Goal: Transaction & Acquisition: Book appointment/travel/reservation

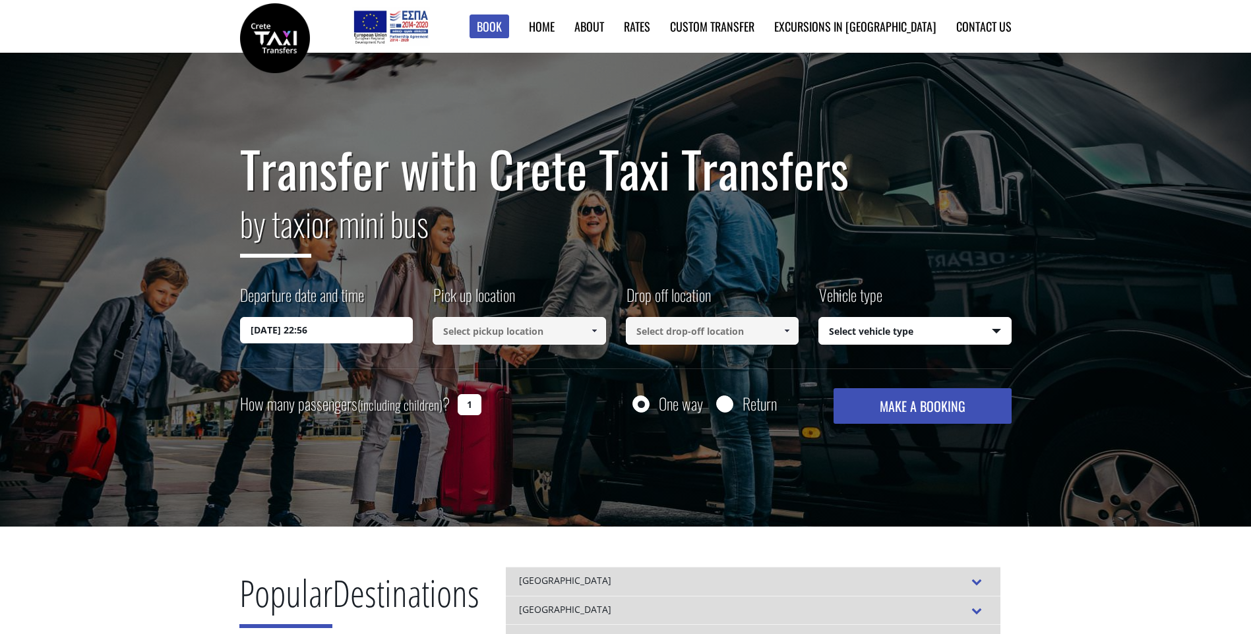
click at [459, 329] on input at bounding box center [519, 331] width 173 height 28
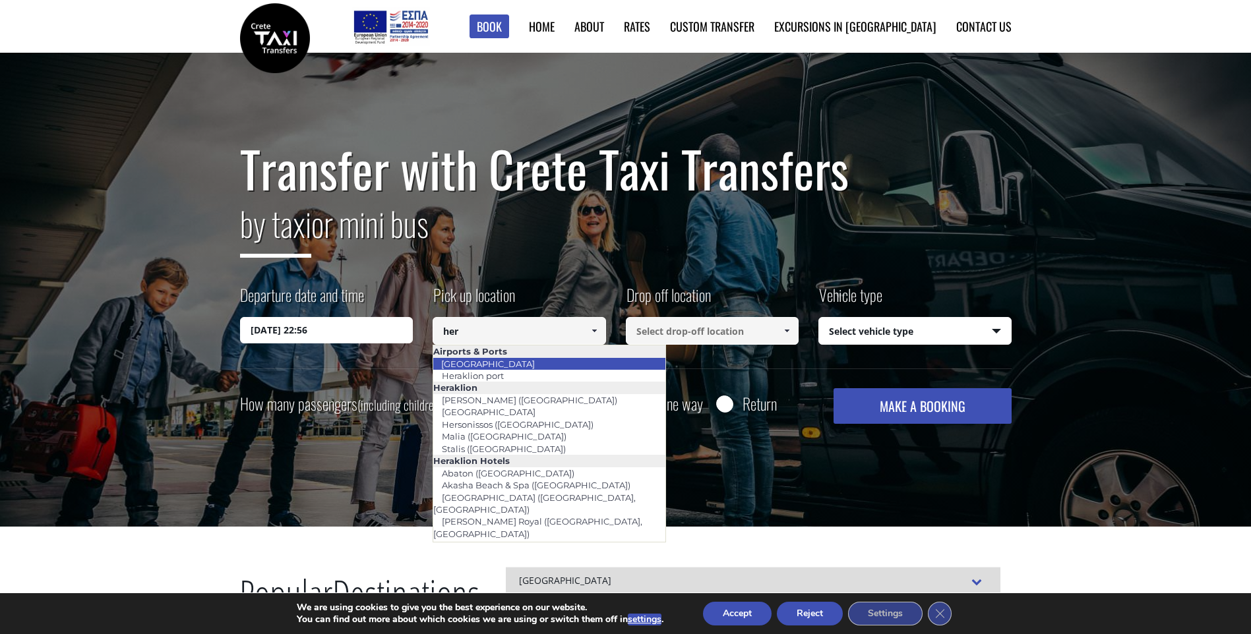
click at [524, 363] on li "[GEOGRAPHIC_DATA]" at bounding box center [549, 364] width 232 height 12
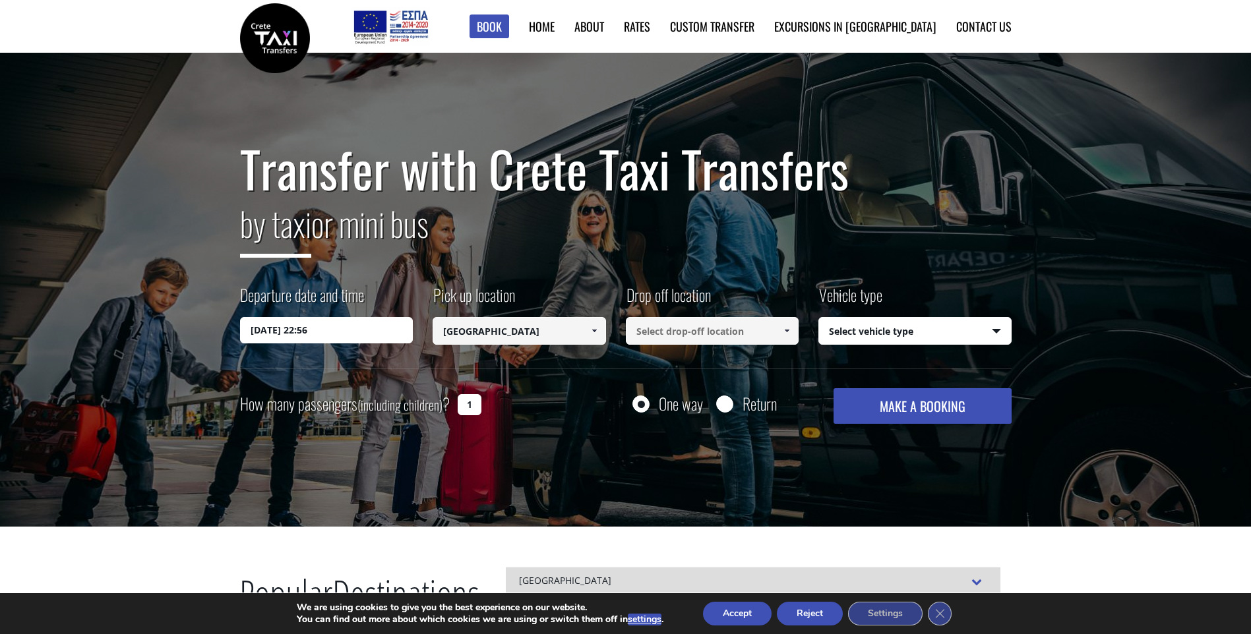
type input "[GEOGRAPHIC_DATA]"
click at [657, 332] on input at bounding box center [712, 331] width 173 height 28
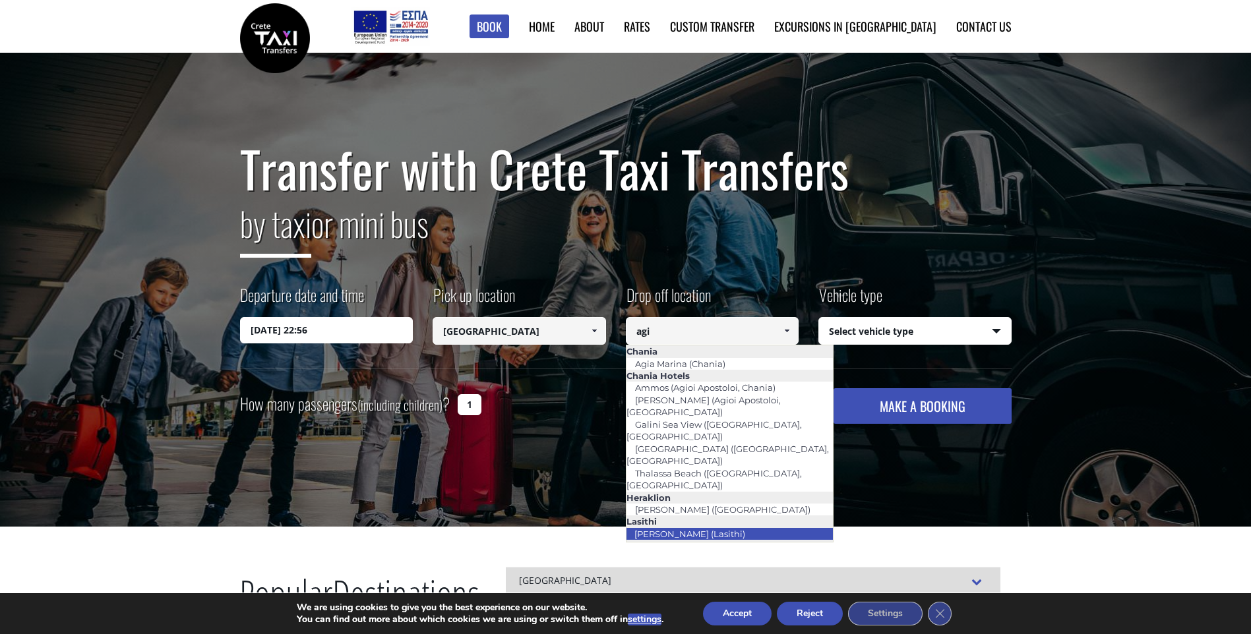
click at [700, 525] on link "[PERSON_NAME] (Lasithi)" at bounding box center [690, 534] width 128 height 18
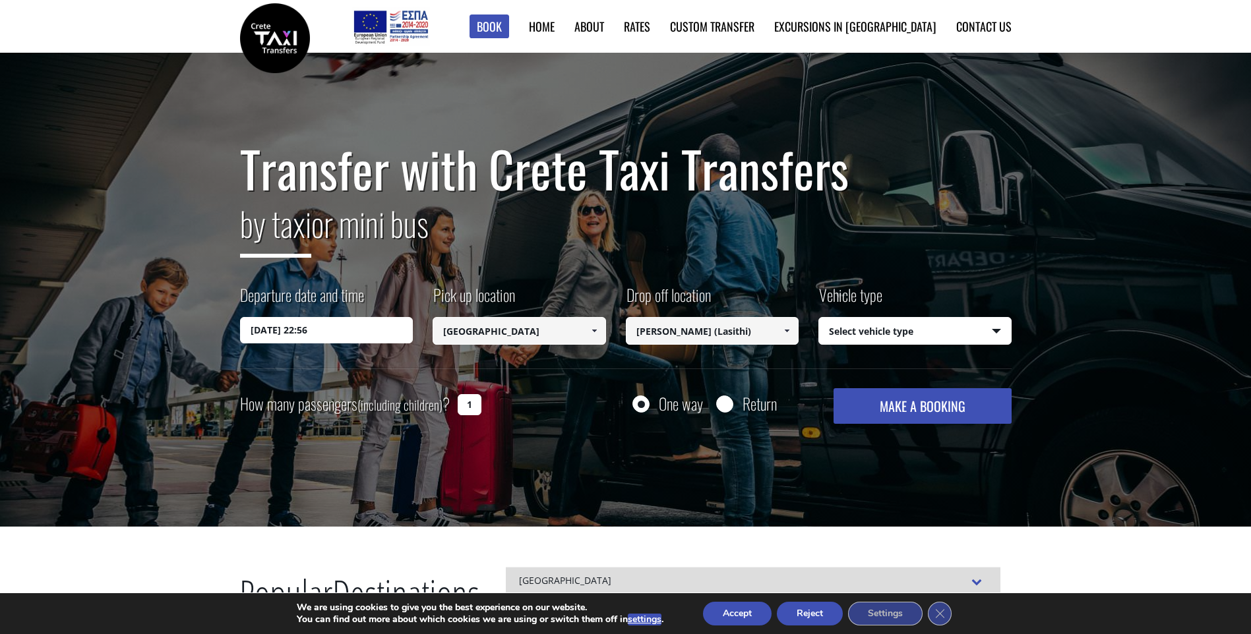
type input "[PERSON_NAME] (Lasithi)"
click at [851, 332] on select "Select vehicle type Taxi (4 passengers) Mercedes E Class Mini Van (7 passengers…" at bounding box center [915, 332] width 192 height 28
select select "540"
click at [819, 318] on select "Select vehicle type Taxi (4 passengers) Mercedes E Class Mini Van (7 passengers…" at bounding box center [915, 332] width 192 height 28
click at [285, 322] on input "[DATE] 22:56" at bounding box center [326, 330] width 173 height 26
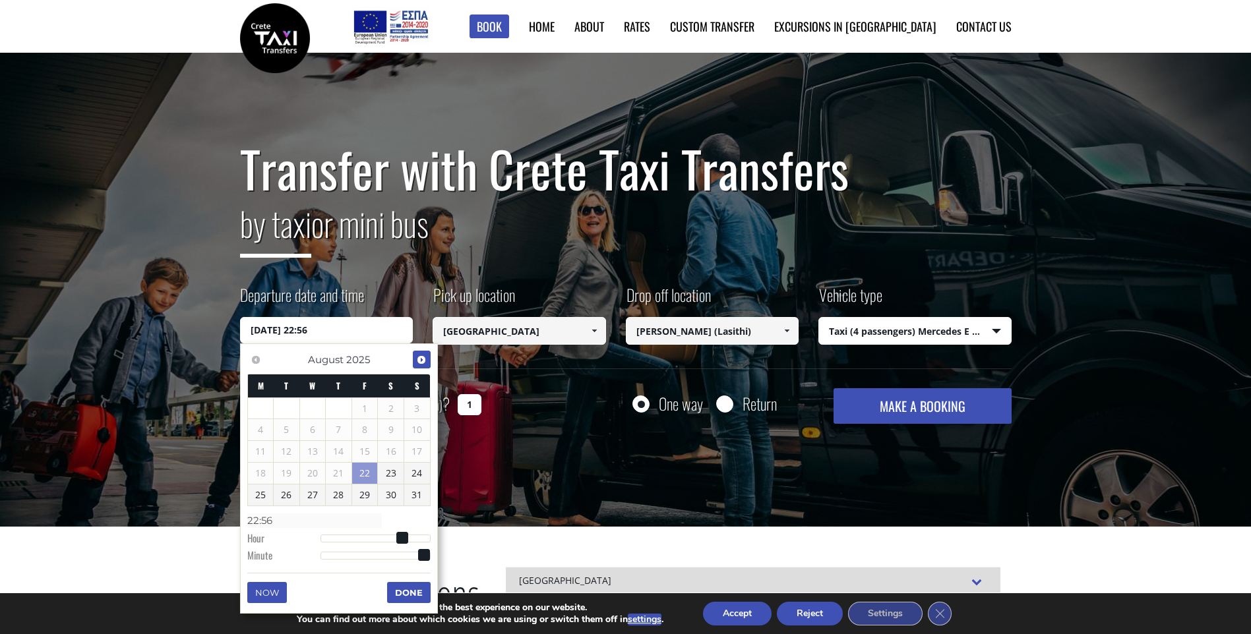
click at [420, 357] on span "Next" at bounding box center [421, 360] width 11 height 11
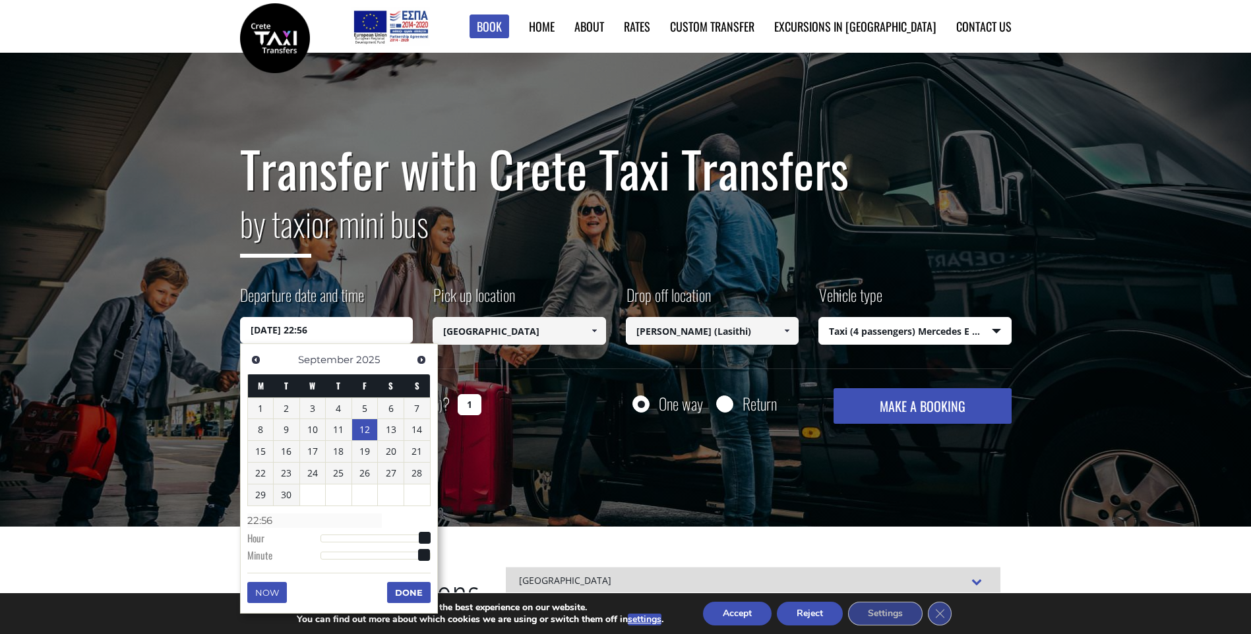
click at [363, 429] on link "12" at bounding box center [365, 429] width 26 height 21
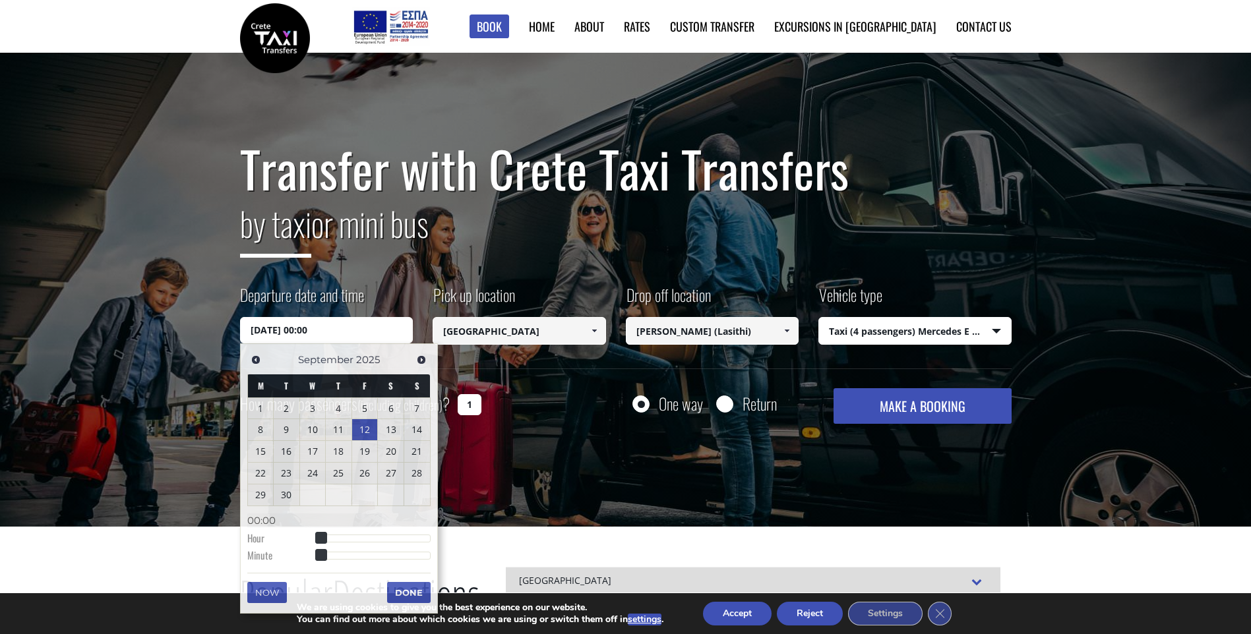
click at [179, 390] on div "Transfer with Crete Taxi Transfers by taxi or mini bus Departure date and time …" at bounding box center [625, 290] width 1251 height 475
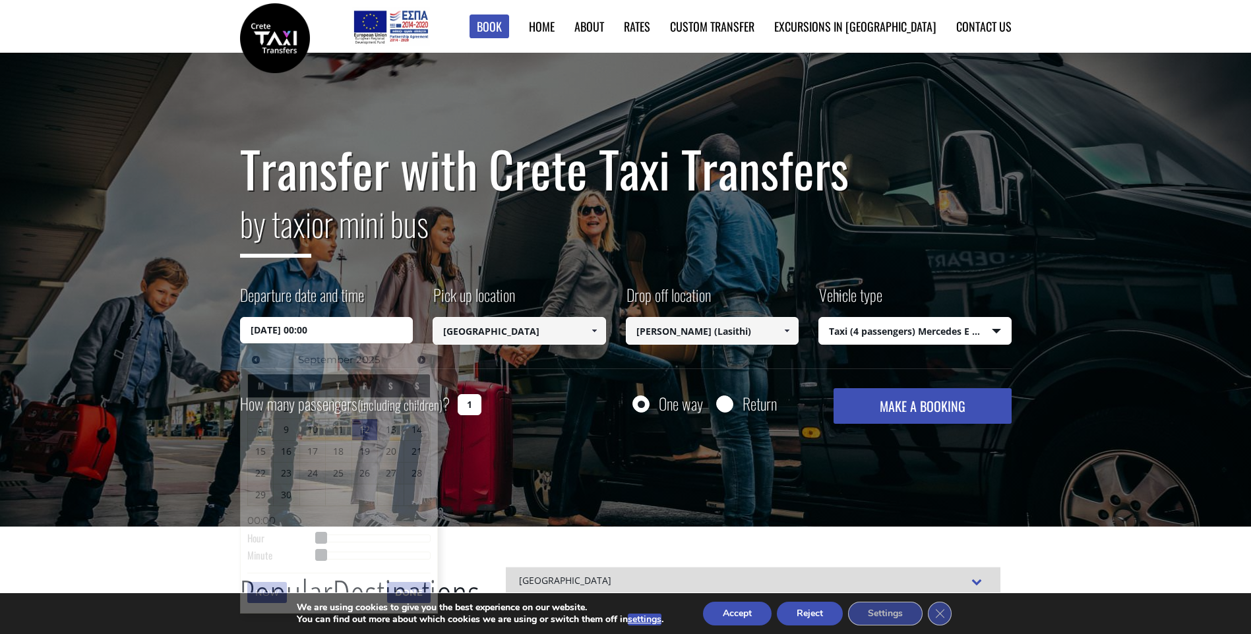
click at [328, 333] on input "[DATE] 00:00" at bounding box center [326, 330] width 173 height 26
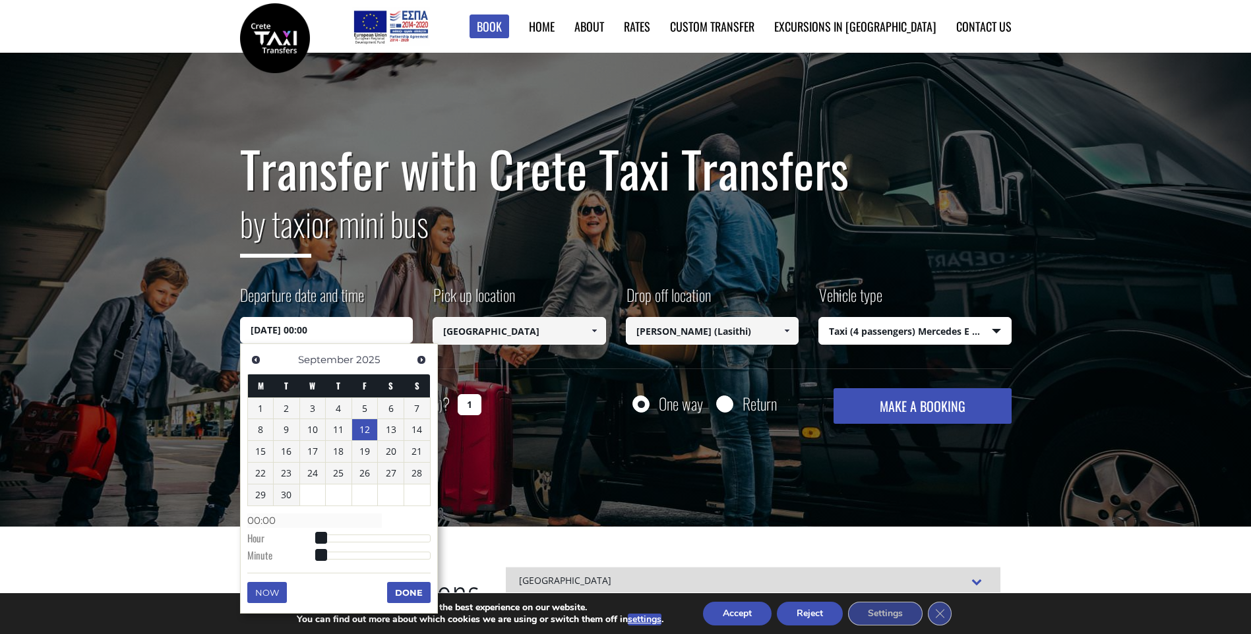
type input "[DATE] 01:00"
type input "01:00"
type input "[DATE] 02:00"
type input "02:00"
type input "[DATE] 03:00"
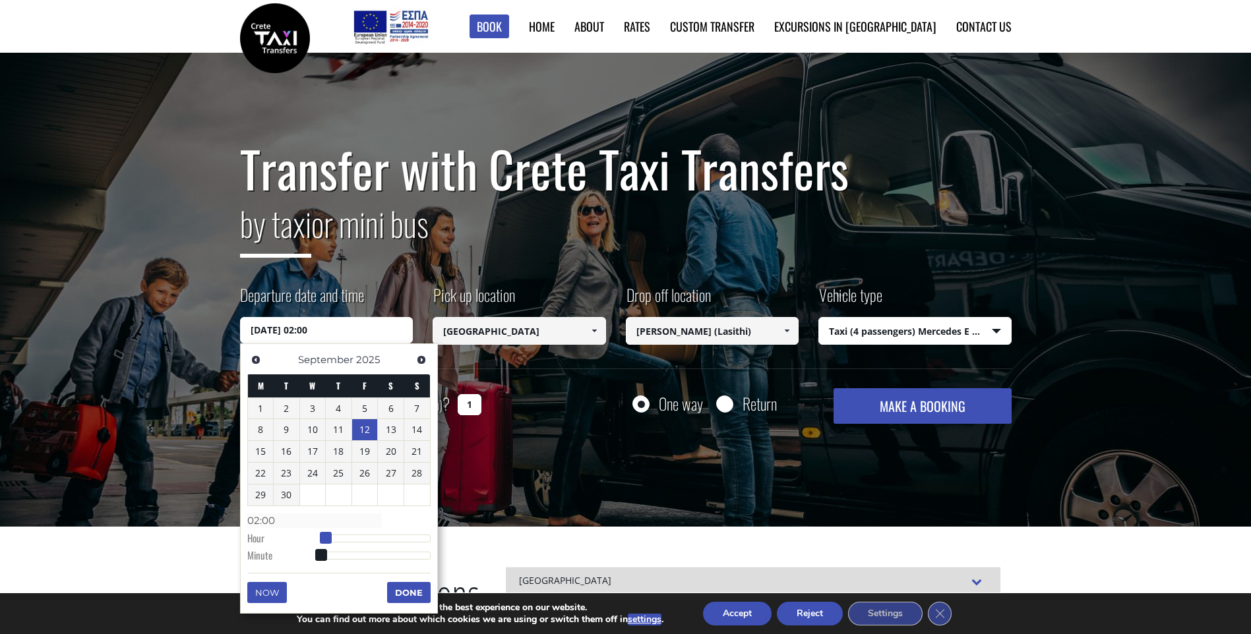
type input "03:00"
type input "[DATE] 04:00"
type input "04:00"
type input "[DATE] 05:00"
type input "05:00"
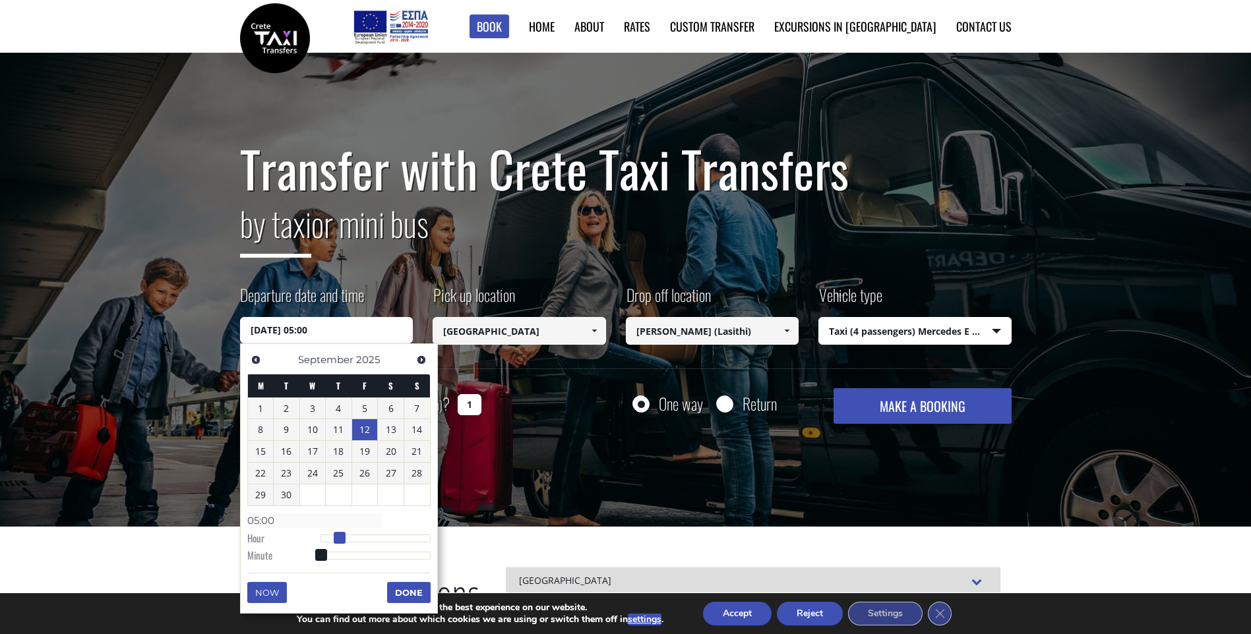
type input "[DATE] 06:00"
type input "06:00"
type input "[DATE] 07:00"
type input "07:00"
type input "[DATE] 08:00"
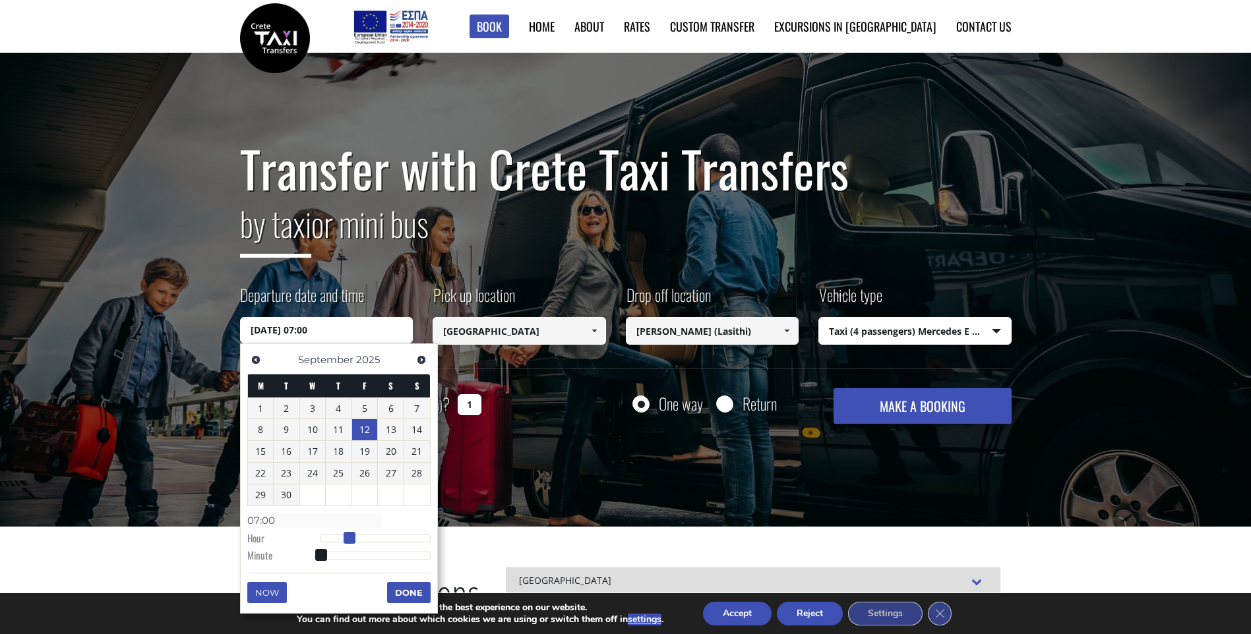
type input "08:00"
type input "[DATE] 09:00"
type input "09:00"
type input "[DATE] 10:00"
type input "10:00"
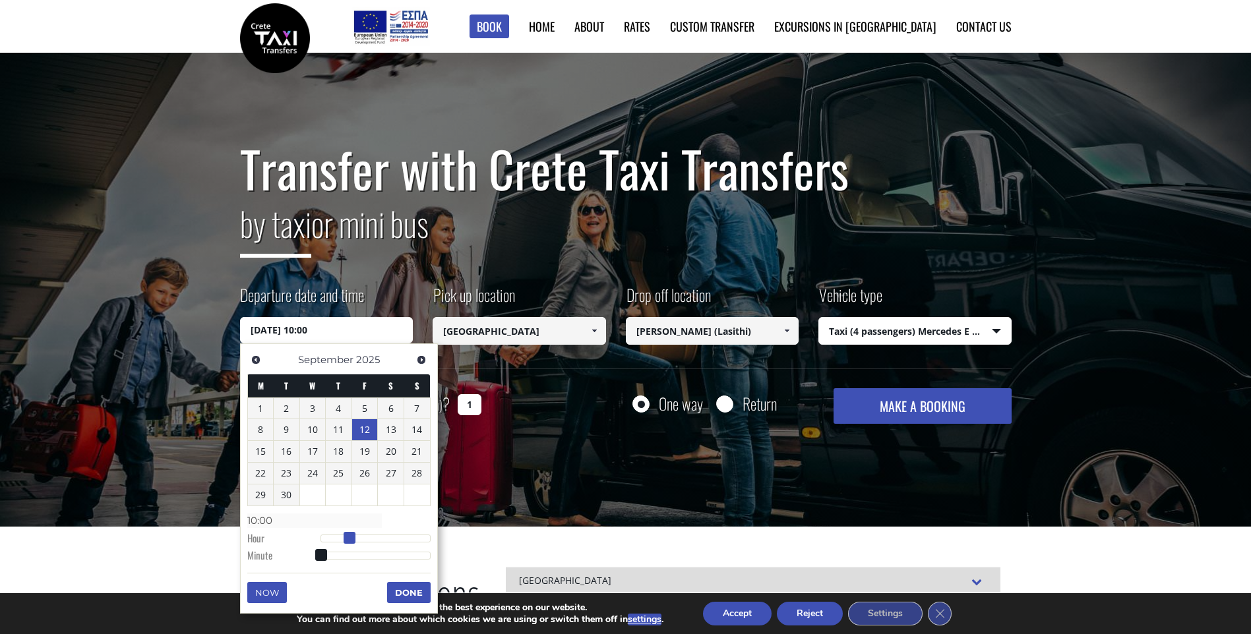
type input "[DATE] 11:00"
type input "11:00"
type input "[DATE] 12:00"
type input "12:00"
type input "[DATE] 13:00"
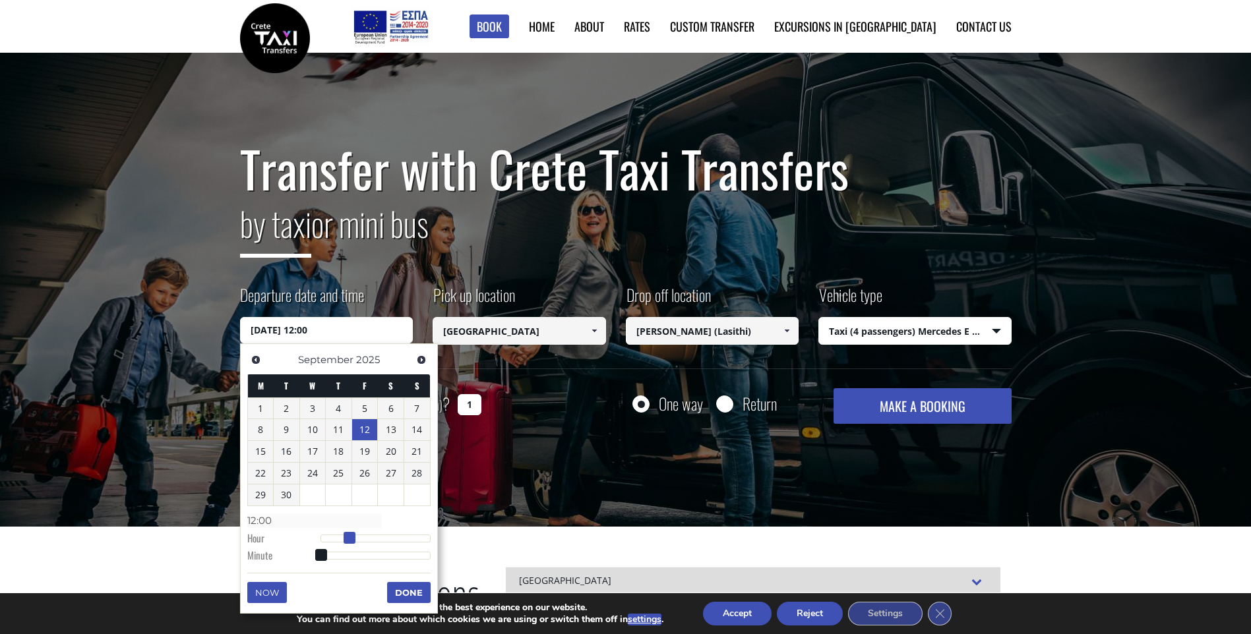
type input "13:00"
type input "[DATE] 12:00"
type input "12:00"
drag, startPoint x: 322, startPoint y: 536, endPoint x: 376, endPoint y: 543, distance: 54.6
click at [376, 543] on span at bounding box center [378, 538] width 12 height 12
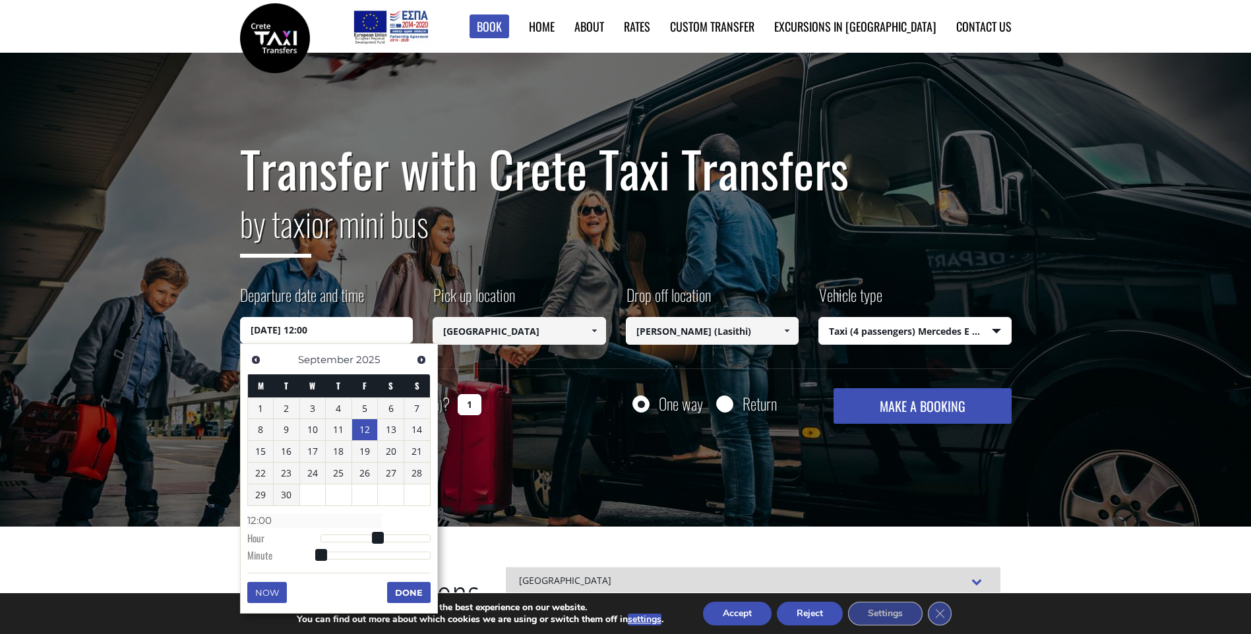
click at [397, 589] on button "Done" at bounding box center [409, 592] width 44 height 21
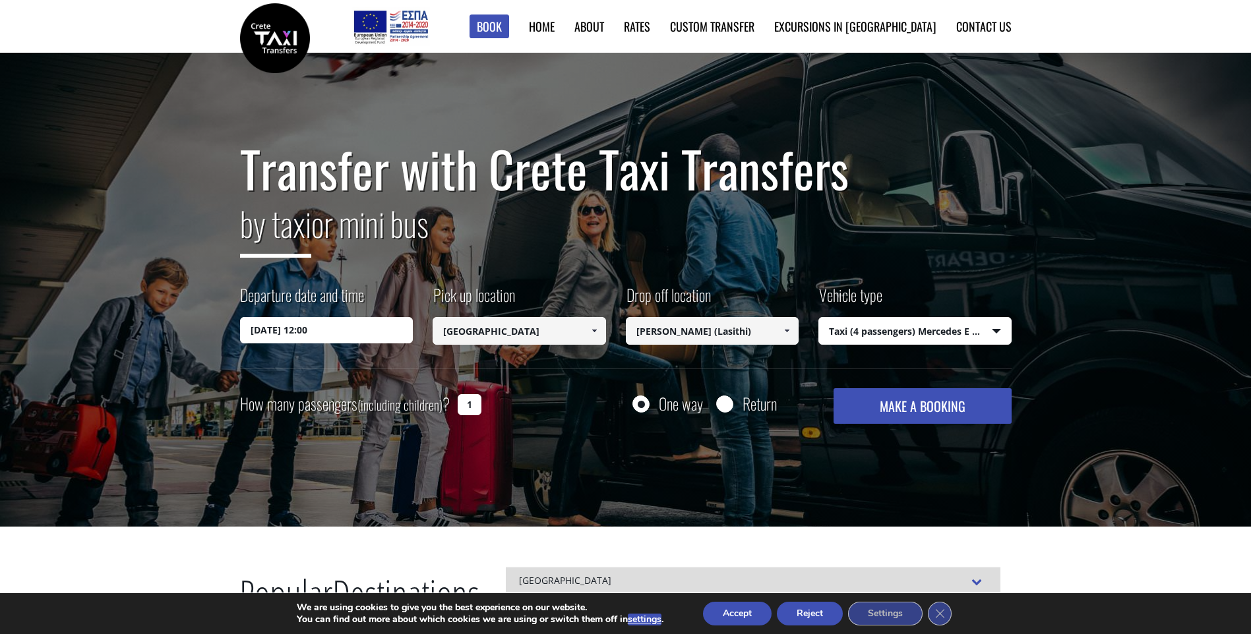
click at [896, 415] on button "MAKE A BOOKING" at bounding box center [921, 406] width 177 height 36
